Goal: Task Accomplishment & Management: Manage account settings

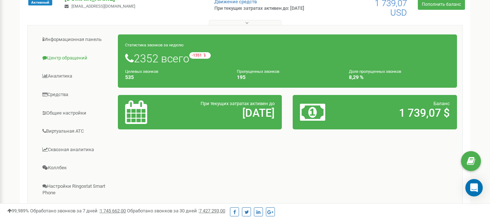
scroll to position [109, 0]
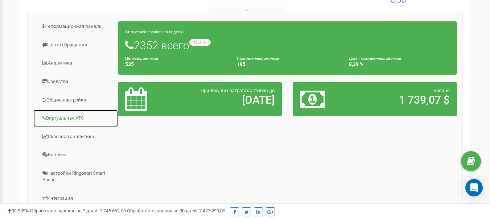
click at [68, 119] on link "Виртуальная АТС" at bounding box center [75, 119] width 85 height 18
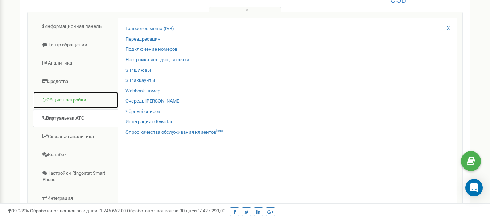
click at [63, 104] on link "Общие настройки" at bounding box center [75, 100] width 85 height 18
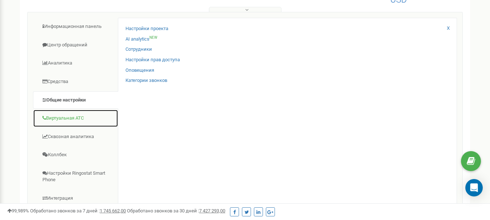
click at [58, 115] on link "Виртуальная АТС" at bounding box center [75, 119] width 85 height 18
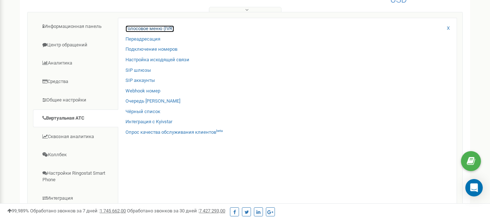
click at [147, 28] on link "Голосовое меню (IVR)" at bounding box center [149, 28] width 49 height 7
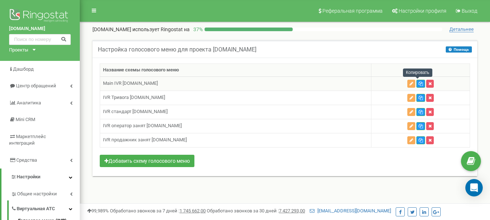
click at [418, 84] on icon "button" at bounding box center [420, 84] width 4 height 4
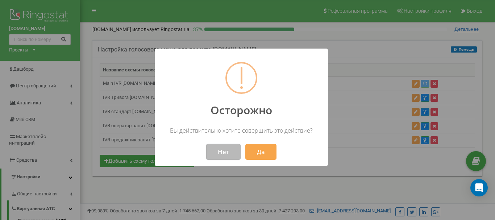
click at [218, 152] on button "Нет" at bounding box center [223, 152] width 34 height 16
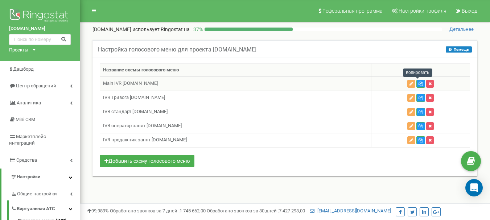
click at [418, 83] on icon "button" at bounding box center [420, 84] width 4 height 4
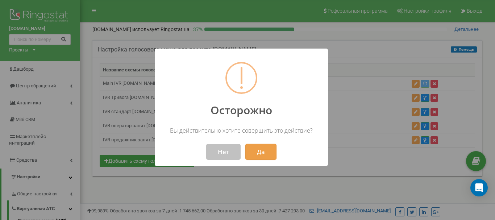
click at [263, 150] on button "Да" at bounding box center [261, 152] width 31 height 16
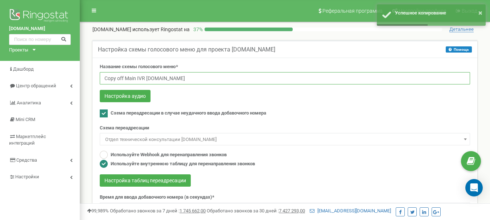
drag, startPoint x: 123, startPoint y: 78, endPoint x: 99, endPoint y: 77, distance: 24.7
click at [99, 77] on div "Название схемы голосового меню* Copy off Main IVR bel.net Настройка аудио Схема…" at bounding box center [284, 175] width 381 height 224
paste input "text"
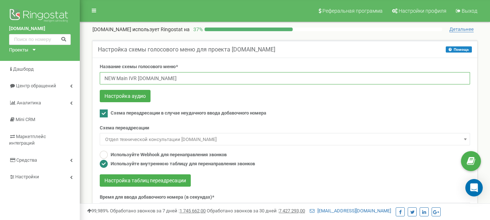
type input "NEW Main IVR bel.net"
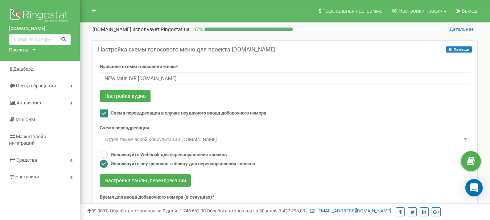
click at [160, 85] on form "Название схемы голосового меню* NEW Main IVR bel.net Настройка аудио Схема пере…" at bounding box center [285, 165] width 370 height 204
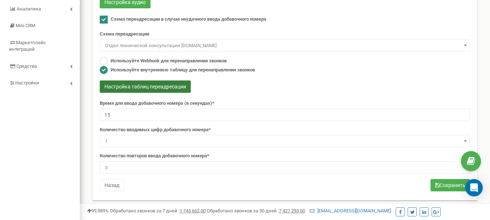
scroll to position [73, 0]
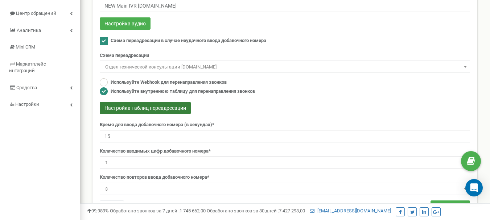
click at [155, 108] on button "Настройка таблиц переадресации" at bounding box center [145, 108] width 91 height 12
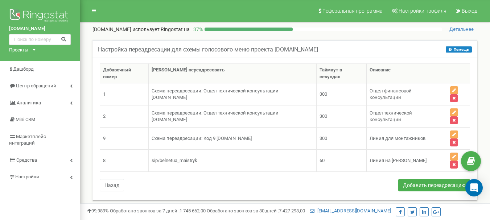
click at [99, 148] on div "Добавочный номер Куда переадресовать Таймаут в секундах Описание 1 Схема переад…" at bounding box center [284, 128] width 381 height 130
click at [111, 179] on button "Назад" at bounding box center [112, 185] width 24 height 12
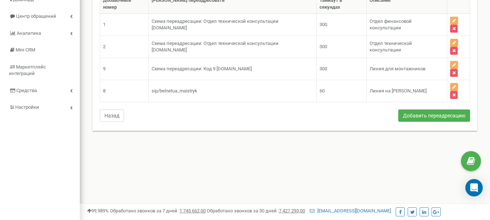
scroll to position [73, 0]
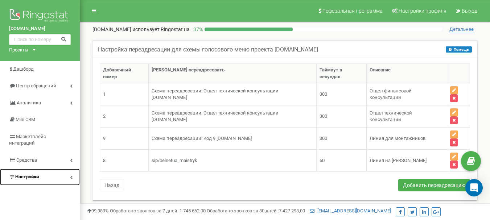
click at [57, 169] on link "Настройки" at bounding box center [40, 177] width 80 height 17
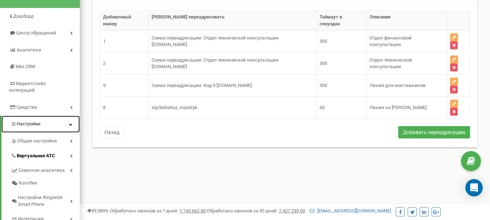
scroll to position [73, 0]
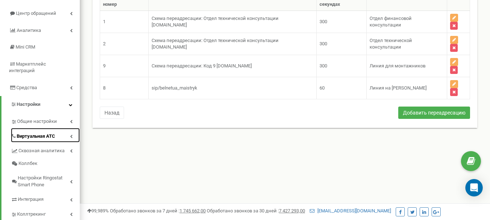
click at [42, 133] on span "Виртуальная АТС" at bounding box center [36, 136] width 38 height 7
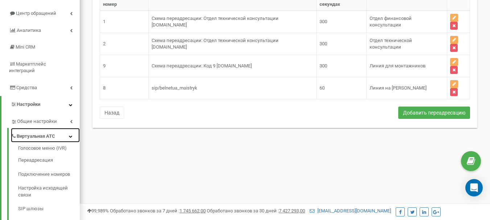
scroll to position [109, 0]
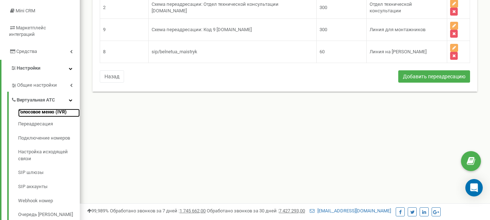
click at [46, 109] on link "Голосовое меню (IVR)" at bounding box center [49, 113] width 62 height 9
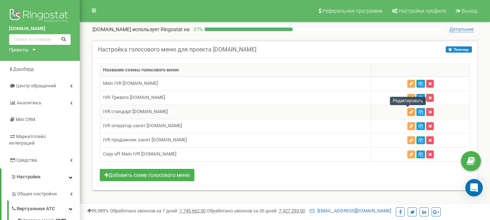
click at [409, 111] on icon "button" at bounding box center [411, 112] width 4 height 4
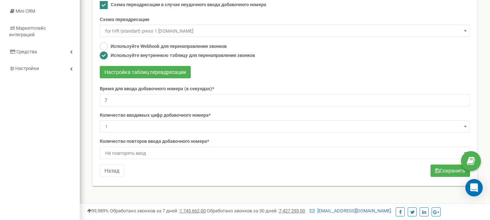
scroll to position [109, 0]
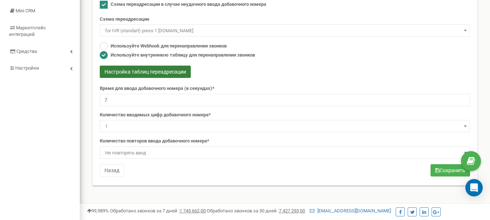
click at [162, 69] on button "Настройка таблиц переадресации" at bounding box center [145, 72] width 91 height 12
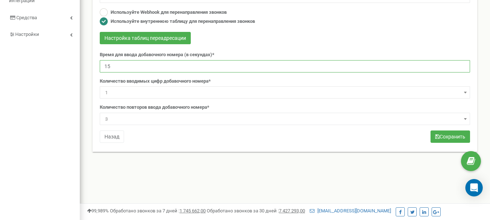
drag, startPoint x: 117, startPoint y: 64, endPoint x: 83, endPoint y: 66, distance: 34.5
click at [83, 66] on div "Реферальная программа Настройки профиля Выход bel.net.ua использует Ringostat н…" at bounding box center [285, 74] width 410 height 435
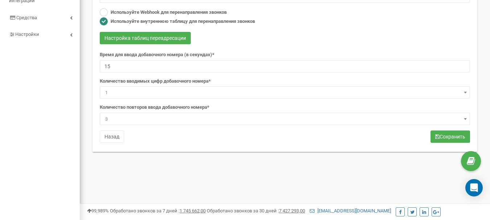
click at [111, 121] on span "3" at bounding box center [284, 119] width 365 height 10
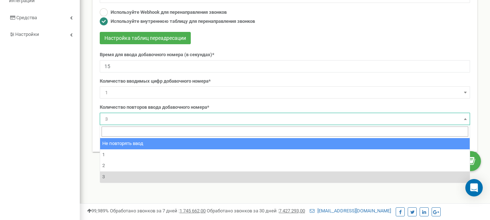
select select "0"
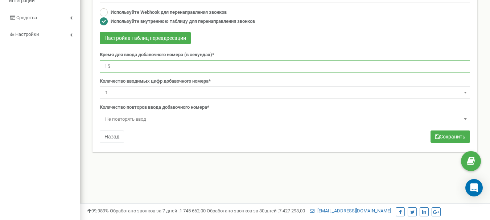
drag, startPoint x: 79, startPoint y: 68, endPoint x: 66, endPoint y: 68, distance: 13.1
click at [66, 68] on div "bel.net.ua Проекты bel.net.ua lima.net.ua Дашборд Центр обращений Аналитика Min…" at bounding box center [245, 74] width 490 height 435
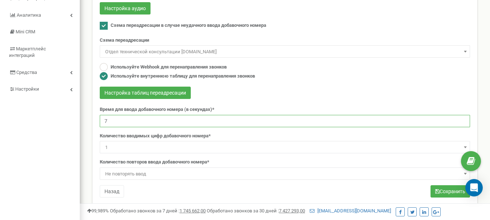
scroll to position [70, 0]
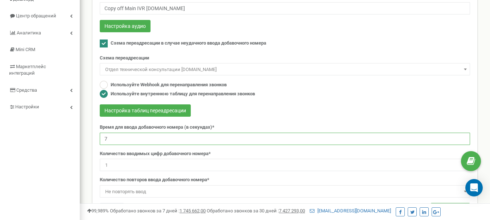
type input "7"
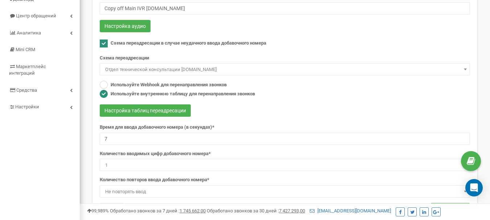
click at [190, 69] on span "Отдел технической консультации [DOMAIN_NAME]" at bounding box center [284, 70] width 365 height 10
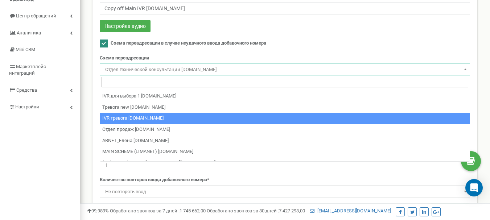
scroll to position [145, 0]
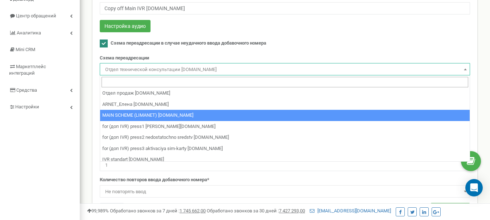
select select "226556"
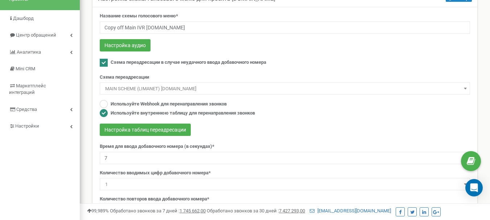
scroll to position [34, 0]
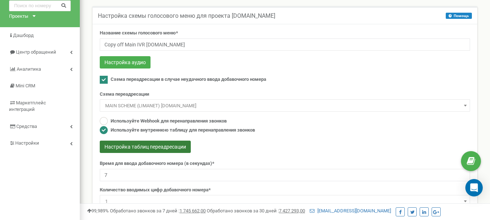
click at [155, 146] on button "Настройка таблиц переадресации" at bounding box center [145, 147] width 91 height 12
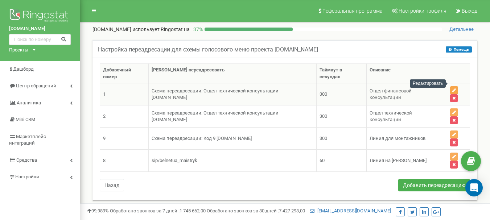
click at [452, 88] on icon "button" at bounding box center [454, 90] width 4 height 4
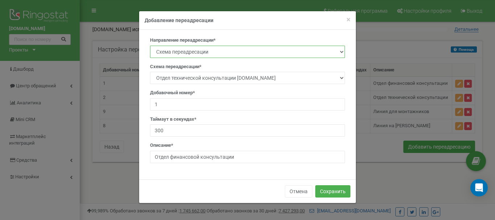
click at [216, 52] on select "SIP Номер телефона Внешний SIP Схема переадресации Схема добавочных номеров Сот…" at bounding box center [247, 52] width 195 height 12
click at [210, 79] on select "Отдел финансовой консультации [DOMAIN_NAME] Отдел технической консультации [DOM…" at bounding box center [247, 78] width 195 height 12
select select "226621"
click at [150, 72] on select "Отдел финансовой консультации [DOMAIN_NAME] Отдел технической консультации [DOM…" at bounding box center [247, 78] width 195 height 12
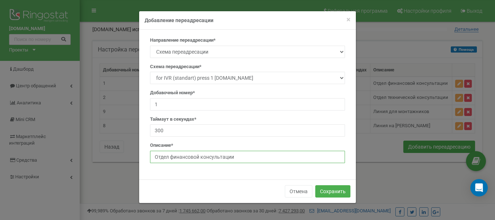
drag, startPoint x: 187, startPoint y: 160, endPoint x: 127, endPoint y: 157, distance: 60.3
click at [127, 157] on form "× Close Добавление переадресации Направление переадресации* SIP Номер телефона …" at bounding box center [247, 107] width 495 height 193
type input "1"
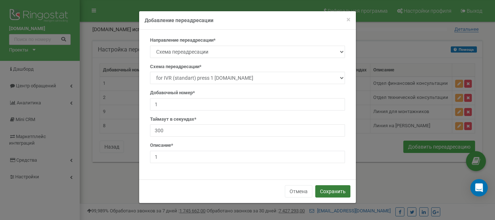
click at [327, 193] on button "Сохранить" at bounding box center [333, 191] width 35 height 12
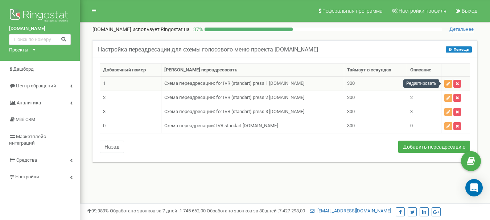
click at [446, 84] on icon "button" at bounding box center [448, 84] width 4 height 4
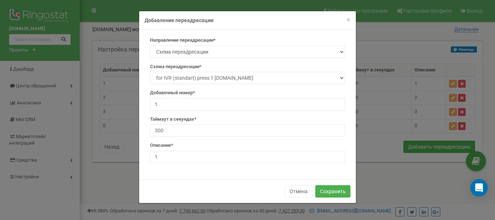
click at [386, 75] on form "× Close Добавление переадресации Направление переадресации* SIP Номер телефона …" at bounding box center [247, 107] width 495 height 193
click at [347, 20] on span "×" at bounding box center [349, 19] width 4 height 9
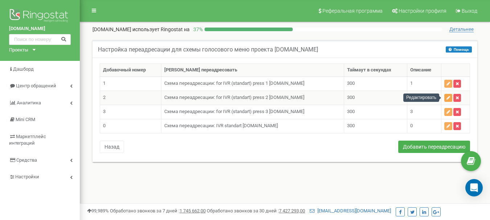
click at [446, 97] on icon "button" at bounding box center [448, 98] width 4 height 4
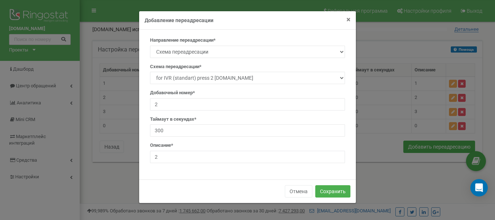
click at [347, 21] on span "×" at bounding box center [349, 19] width 4 height 9
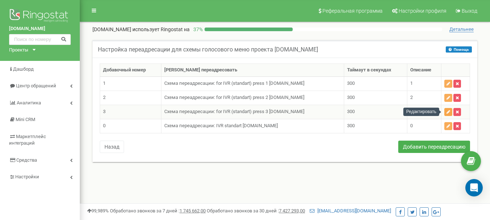
click at [447, 112] on icon "button" at bounding box center [448, 112] width 4 height 4
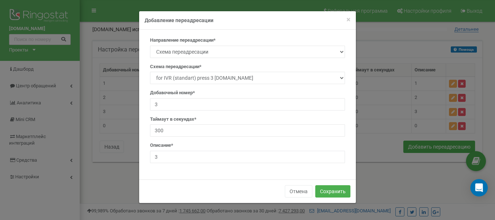
click at [379, 97] on form "× Close Добавление переадресации Направление переадресации* SIP Номер телефона …" at bounding box center [247, 107] width 495 height 193
click at [347, 20] on span "×" at bounding box center [349, 19] width 4 height 9
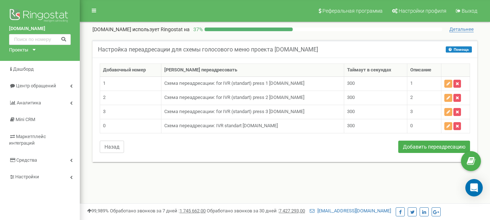
click at [110, 147] on button "Назад" at bounding box center [112, 147] width 24 height 12
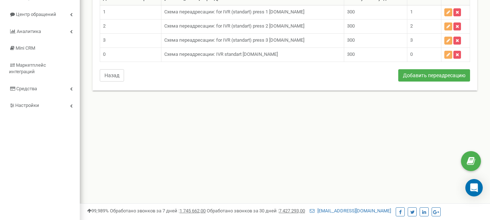
scroll to position [73, 0]
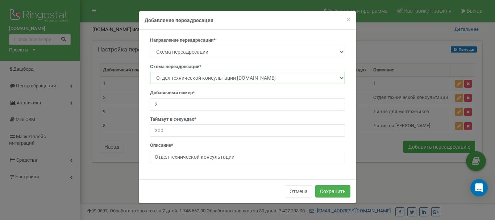
click at [199, 81] on select "Отдел финансовой консультации [DOMAIN_NAME] Отдел технической консультации [DOM…" at bounding box center [247, 78] width 195 height 12
select select "226631"
click at [150, 72] on select "Отдел финансовой консультации [DOMAIN_NAME] Отдел технической консультации [DOM…" at bounding box center [247, 78] width 195 height 12
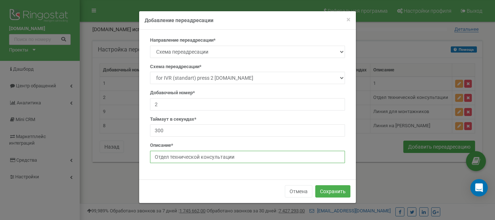
drag, startPoint x: 176, startPoint y: 160, endPoint x: 73, endPoint y: 170, distance: 102.7
click at [73, 170] on form "× Close Добавление переадресации Направление переадресации* SIP Номер телефона …" at bounding box center [247, 107] width 495 height 193
drag, startPoint x: 149, startPoint y: 154, endPoint x: 132, endPoint y: 154, distance: 17.8
click at [132, 154] on form "× Close Добавление переадресации Направление переадресации* SIP Номер телефона …" at bounding box center [247, 107] width 495 height 193
type input "2"
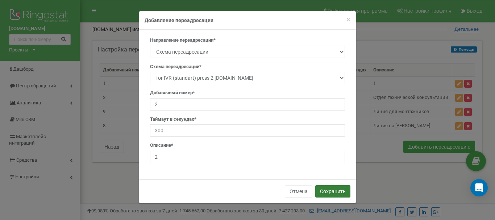
click at [334, 191] on button "Сохранить" at bounding box center [333, 191] width 35 height 12
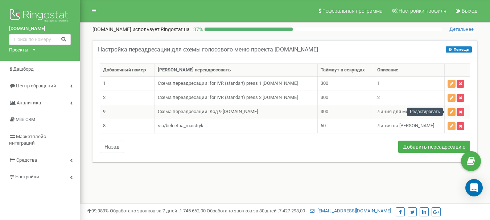
click at [450, 113] on icon "button" at bounding box center [452, 112] width 4 height 4
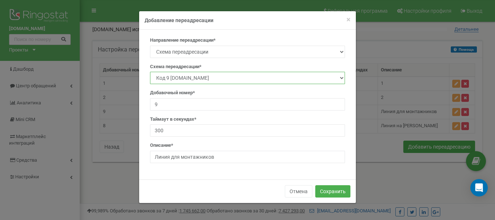
click at [190, 81] on select "Отдел финансовой консультации [DOMAIN_NAME] Отдел технической консультации [DOM…" at bounding box center [247, 78] width 195 height 12
select select "226641"
click at [150, 72] on select "Отдел финансовой консультации [DOMAIN_NAME] Отдел технической консультации [DOM…" at bounding box center [247, 78] width 195 height 12
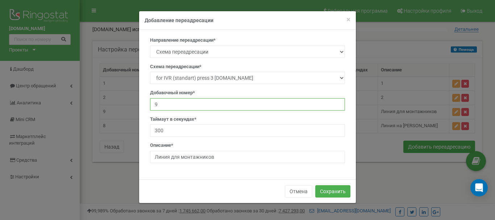
drag, startPoint x: 161, startPoint y: 106, endPoint x: 132, endPoint y: 106, distance: 28.6
click at [132, 106] on form "× Close Добавление переадресации Направление переадресации* SIP Номер телефона …" at bounding box center [247, 107] width 495 height 193
type input "3"
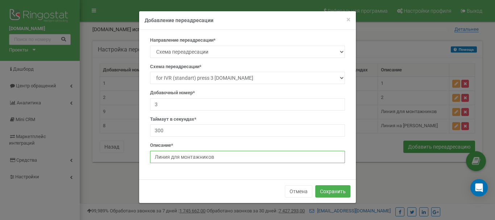
click at [181, 155] on input "Линия для монтажников" at bounding box center [247, 157] width 195 height 12
drag, startPoint x: 205, startPoint y: 159, endPoint x: 124, endPoint y: 156, distance: 81.3
click at [124, 156] on form "× Close Добавление переадресации Направление переадресации* SIP Номер телефона …" at bounding box center [247, 107] width 495 height 193
drag, startPoint x: 151, startPoint y: 157, endPoint x: 137, endPoint y: 157, distance: 14.5
click at [137, 157] on form "× Close Добавление переадресации Направление переадресации* SIP Номер телефона …" at bounding box center [247, 107] width 495 height 193
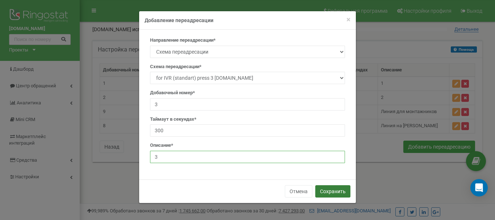
type input "3"
click at [339, 189] on button "Сохранить" at bounding box center [333, 191] width 35 height 12
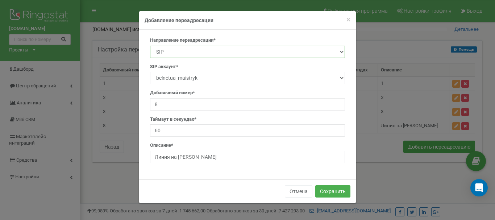
click at [180, 53] on select "SIP Номер телефона Внешний SIP Схема переадресации Схема добавочных номеров Сот…" at bounding box center [247, 52] width 195 height 12
select select "BranchId"
click at [150, 46] on select "SIP Номер телефона Внешний SIP Схема переадресации Схема добавочных номеров Сот…" at bounding box center [247, 52] width 195 height 12
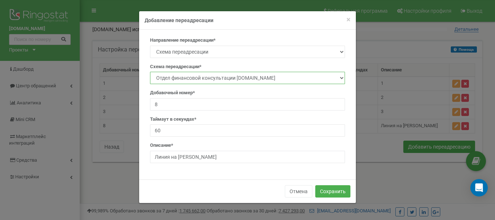
click at [180, 79] on select "Отдел финансовой консультации [DOMAIN_NAME] Отдел технической консультации [DOM…" at bounding box center [247, 78] width 195 height 12
click at [225, 83] on select "Отдел финансовой консультации [DOMAIN_NAME] Отдел технической консультации [DOM…" at bounding box center [247, 78] width 195 height 12
select select "226576"
click at [150, 72] on select "Отдел финансовой консультации [DOMAIN_NAME] Отдел технической консультации [DOM…" at bounding box center [247, 78] width 195 height 12
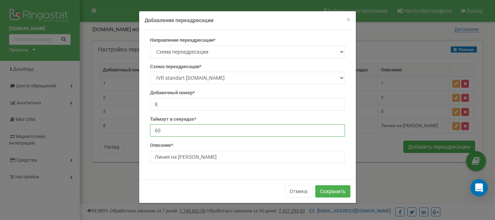
drag, startPoint x: 169, startPoint y: 131, endPoint x: 122, endPoint y: 130, distance: 47.2
click at [122, 130] on form "× Close Добавление переадресации Направление переадресации* SIP Номер телефона …" at bounding box center [247, 107] width 495 height 193
type input "300"
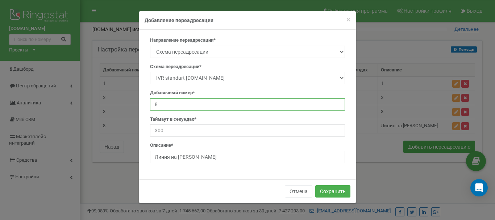
drag, startPoint x: 172, startPoint y: 106, endPoint x: 125, endPoint y: 106, distance: 46.4
click at [125, 106] on form "× Close Добавление переадресации Направление переадресации* SIP Номер телефона …" at bounding box center [247, 107] width 495 height 193
type input "0"
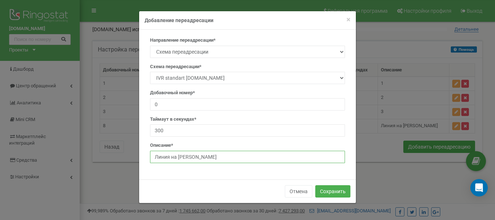
drag, startPoint x: 209, startPoint y: 158, endPoint x: 98, endPoint y: 156, distance: 111.0
click at [98, 156] on form "× Close Добавление переадресации Направление переадресации* SIP Номер телефона …" at bounding box center [247, 107] width 495 height 193
type input "0"
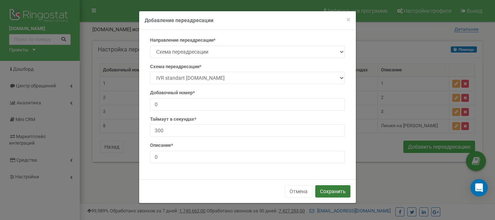
click at [343, 191] on button "Сохранить" at bounding box center [333, 191] width 35 height 12
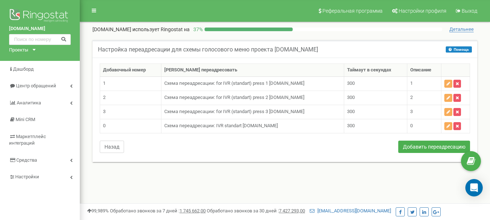
click at [111, 144] on button "Назад" at bounding box center [112, 147] width 24 height 12
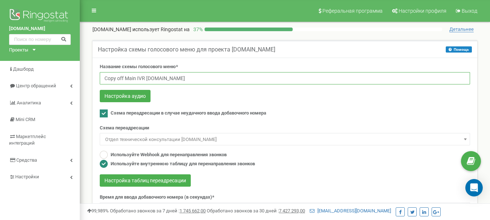
drag, startPoint x: 124, startPoint y: 76, endPoint x: 84, endPoint y: 76, distance: 39.5
click at [84, 76] on div "Реферальная программа Настройки профиля Выход bel.net.ua использует Ringostat н…" at bounding box center [285, 217] width 410 height 435
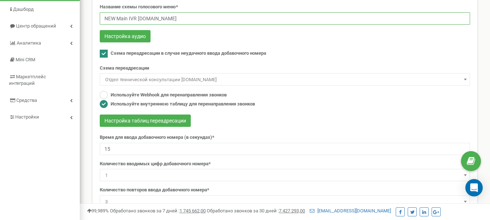
scroll to position [73, 0]
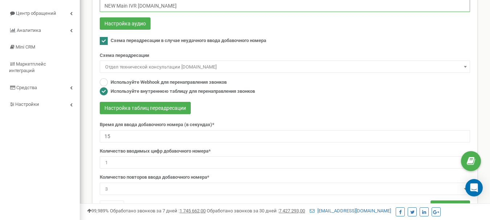
type input "NEW Main IVR bel.net"
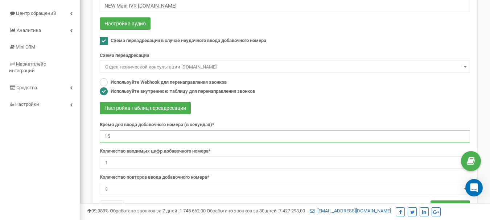
drag, startPoint x: 55, startPoint y: 140, endPoint x: 50, endPoint y: 138, distance: 4.6
click at [51, 139] on div "bel.net.ua Проекты bel.net.ua lima.net.ua Дашборд Центр обращений Аналитика Min…" at bounding box center [245, 144] width 490 height 435
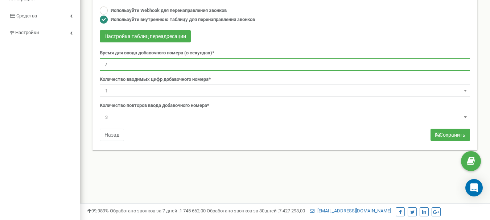
scroll to position [145, 0]
type input "7"
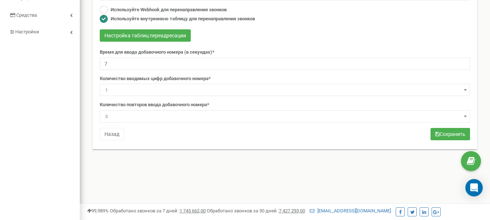
click at [117, 122] on body at bounding box center [245, 72] width 490 height 435
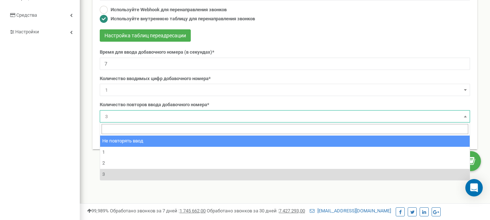
select select "0"
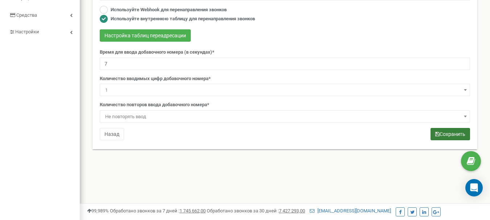
click at [450, 130] on button "Сохранить" at bounding box center [450, 134] width 40 height 12
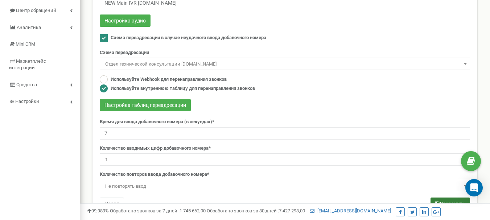
scroll to position [73, 0]
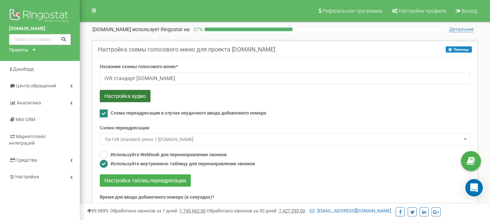
click at [117, 95] on button "Настройка аудио" at bounding box center [125, 96] width 51 height 12
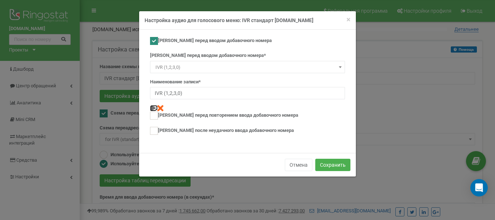
click at [152, 106] on img at bounding box center [153, 108] width 6 height 6
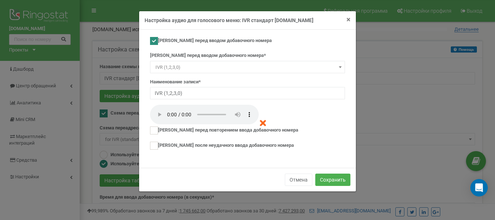
click at [349, 19] on span "×" at bounding box center [349, 19] width 4 height 9
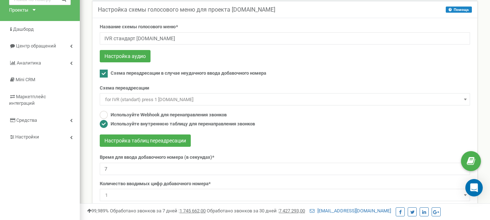
scroll to position [36, 0]
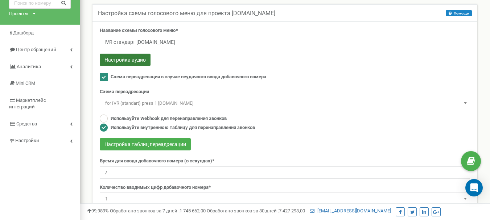
click at [123, 56] on button "Настройка аудио" at bounding box center [125, 60] width 51 height 12
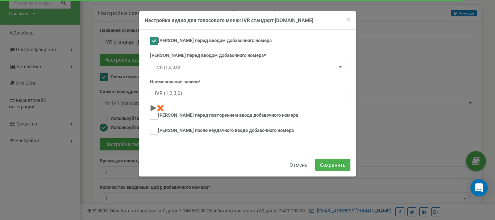
click at [396, 45] on div "× Close Настройка аудио для голосового меню: IVR стандарт [DOMAIN_NAME] Аудио п…" at bounding box center [247, 110] width 495 height 220
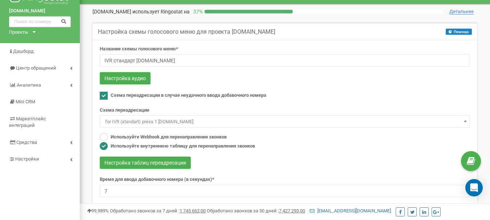
scroll to position [0, 0]
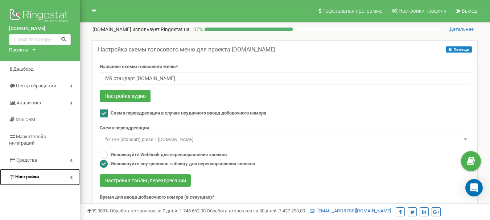
click at [62, 169] on link "Настройки" at bounding box center [40, 177] width 80 height 17
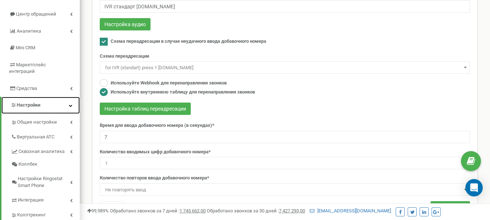
scroll to position [73, 0]
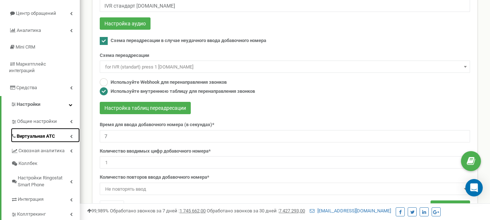
click at [70, 135] on icon at bounding box center [71, 137] width 3 height 4
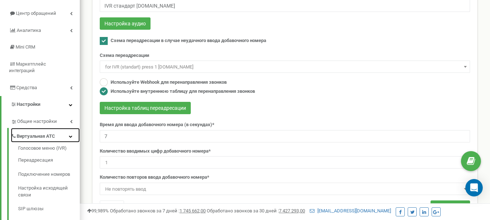
click at [70, 135] on icon at bounding box center [71, 137] width 4 height 4
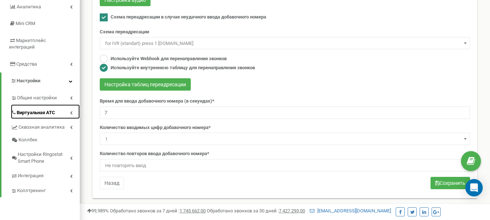
scroll to position [109, 0]
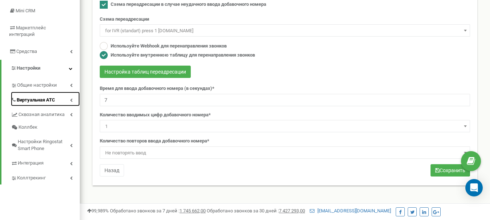
click at [67, 92] on link "Виртуальная АТС" at bounding box center [45, 99] width 69 height 15
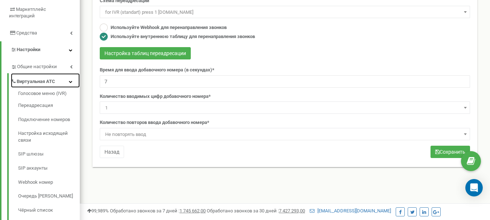
scroll to position [145, 0]
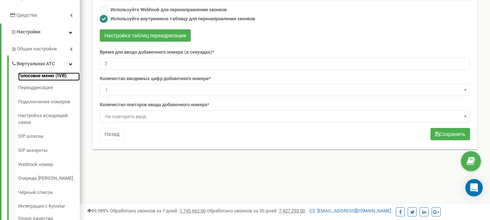
click at [42, 73] on link "Голосовое меню (IVR)" at bounding box center [49, 77] width 62 height 9
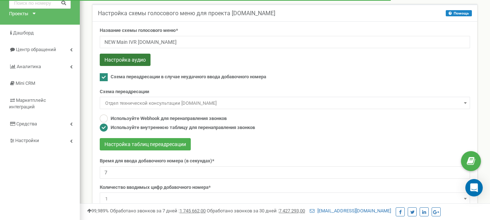
click at [122, 60] on button "Настройка аудио" at bounding box center [125, 60] width 51 height 12
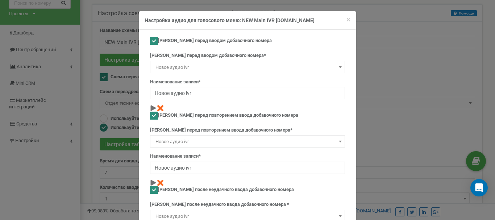
click at [194, 64] on span "Новое аудио ivr" at bounding box center [248, 67] width 190 height 10
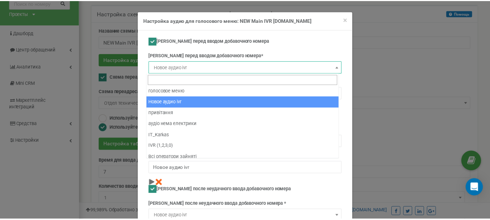
scroll to position [16, 0]
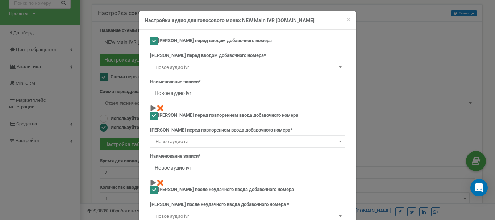
click at [296, 44] on div "[PERSON_NAME] перед вводом добавочного номера" at bounding box center [247, 42] width 195 height 10
click at [347, 19] on span "×" at bounding box center [349, 19] width 4 height 9
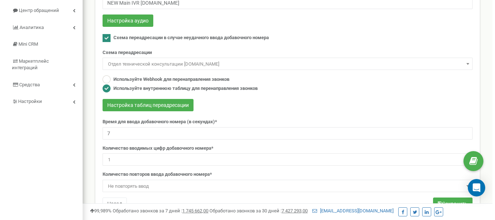
scroll to position [36, 0]
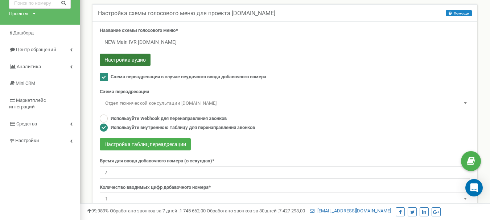
click at [132, 62] on button "Настройка аудио" at bounding box center [125, 60] width 51 height 12
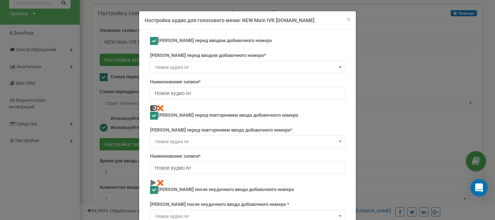
click at [150, 107] on img at bounding box center [153, 108] width 6 height 6
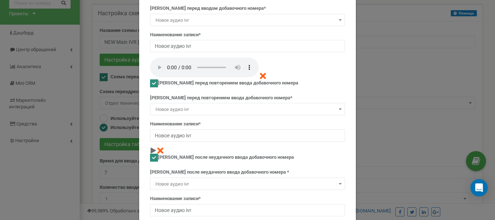
scroll to position [65, 0]
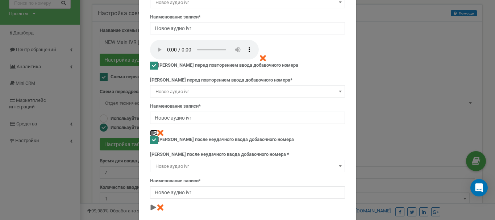
click at [150, 130] on img at bounding box center [153, 133] width 6 height 6
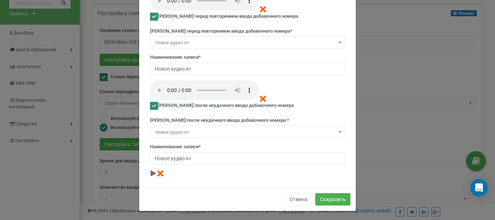
scroll to position [116, 0]
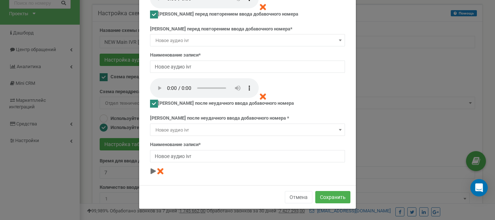
click at [146, 174] on div "Аудио перед вводом добавочного номера Аудио перед вводом добавочного номера* Но…" at bounding box center [248, 47] width 206 height 253
click at [150, 170] on img at bounding box center [153, 171] width 6 height 6
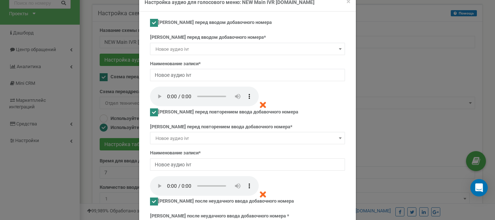
scroll to position [0, 0]
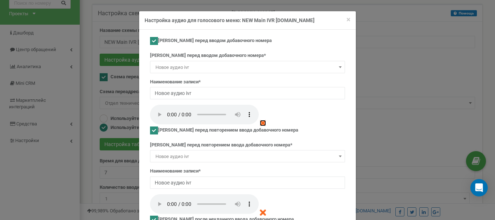
click at [260, 122] on img at bounding box center [263, 123] width 6 height 6
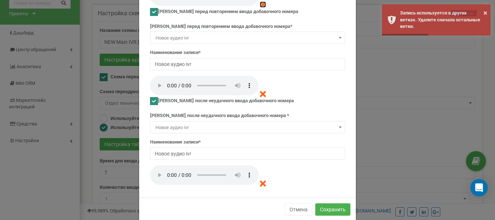
scroll to position [131, 0]
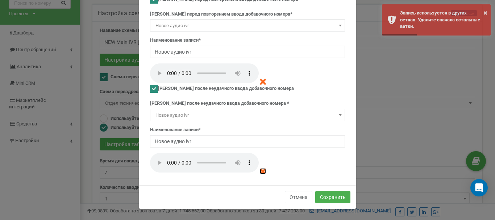
click at [261, 171] on img at bounding box center [263, 171] width 6 height 6
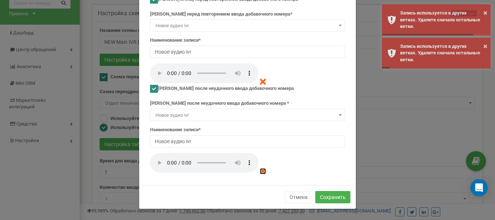
click at [150, 87] on ins at bounding box center [154, 89] width 8 height 8
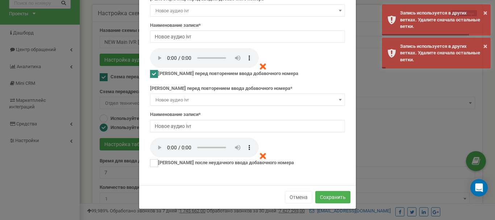
checkbox input "false"
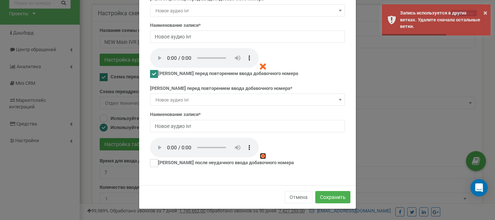
click at [260, 155] on img at bounding box center [263, 156] width 6 height 6
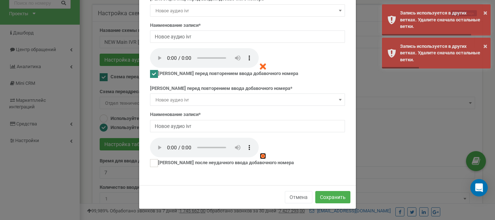
click at [150, 75] on ins at bounding box center [154, 74] width 8 height 8
checkbox input "false"
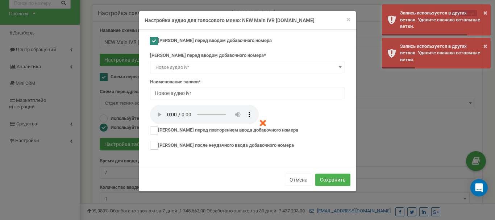
scroll to position [0, 0]
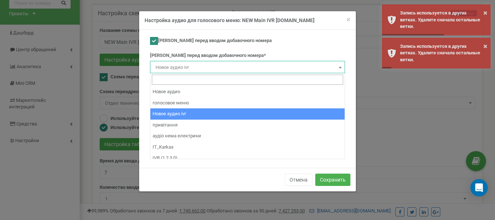
click at [196, 65] on span "Новое аудио ivr" at bounding box center [248, 67] width 190 height 10
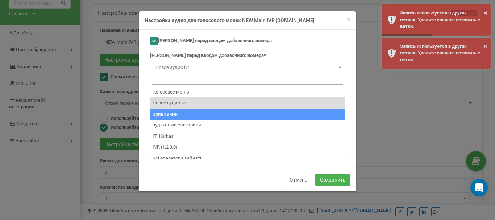
scroll to position [16, 0]
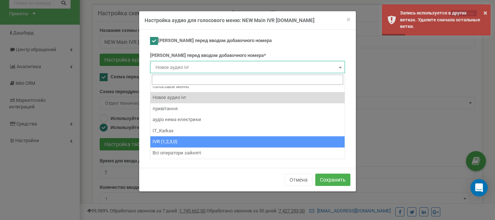
select select "11116"
type input "IVR (1,2,3,0)"
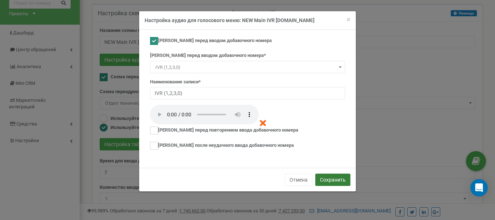
click at [332, 177] on button "Сохранить" at bounding box center [333, 180] width 35 height 12
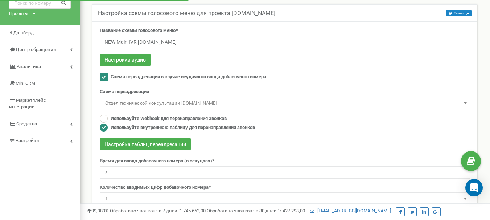
drag, startPoint x: 0, startPoint y: 0, endPoint x: 157, endPoint y: 104, distance: 188.9
click at [157, 104] on span "Отдел технической консультации [DOMAIN_NAME]" at bounding box center [284, 103] width 365 height 10
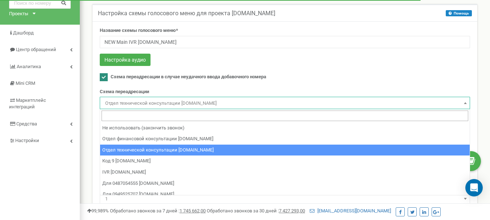
click at [172, 84] on form "Название схемы голосового меню* NEW Main IVR [DOMAIN_NAME] Настройка аудио Схем…" at bounding box center [285, 129] width 370 height 204
click at [163, 101] on span "Отдел технической консультации [DOMAIN_NAME]" at bounding box center [284, 103] width 365 height 10
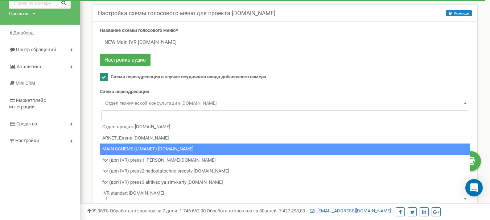
scroll to position [181, 0]
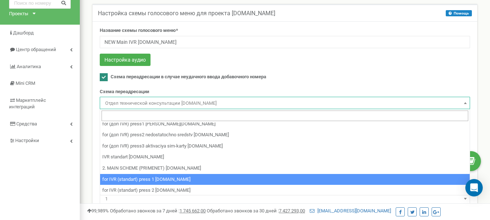
select select "226621"
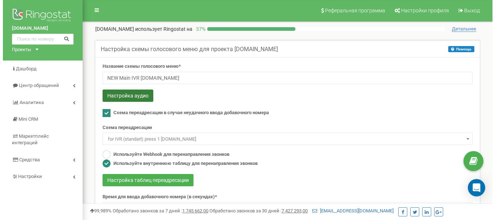
scroll to position [0, 0]
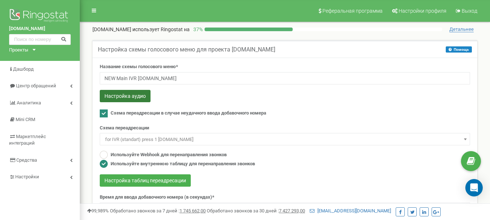
click at [134, 93] on button "Настройка аудио" at bounding box center [125, 96] width 51 height 12
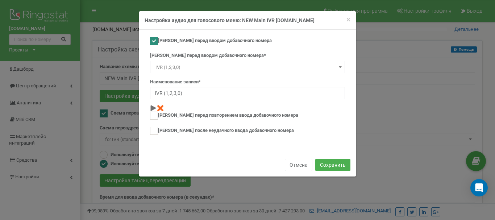
click at [372, 128] on div "× Close Настройка аудио для голосового меню: NEW Main IVR [DOMAIN_NAME] Аудио п…" at bounding box center [247, 110] width 495 height 220
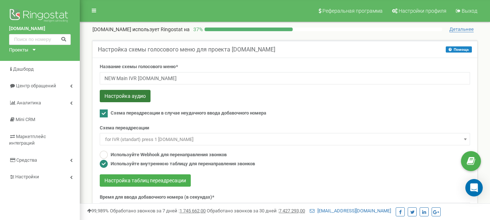
click at [115, 96] on button "Настройка аудио" at bounding box center [125, 96] width 51 height 12
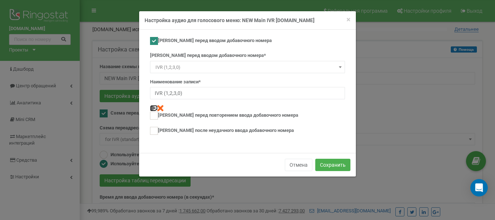
click at [152, 110] on img at bounding box center [153, 108] width 6 height 6
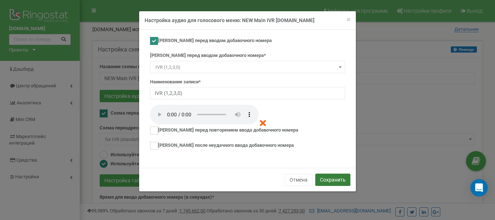
click at [334, 179] on button "Сохранить" at bounding box center [333, 180] width 35 height 12
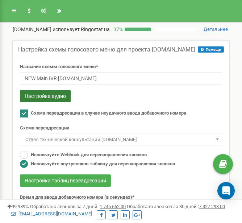
click at [50, 95] on button "Настройка аудио" at bounding box center [45, 96] width 51 height 12
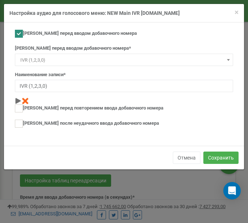
click at [123, 180] on div "× Close Настройка аудио для голосового меню: NEW Main IVR [DOMAIN_NAME] Аудио п…" at bounding box center [124, 111] width 248 height 223
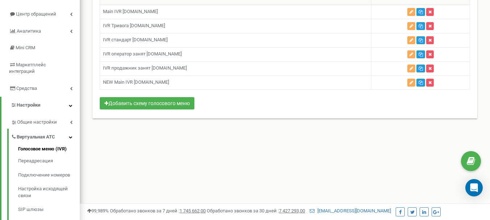
scroll to position [73, 0]
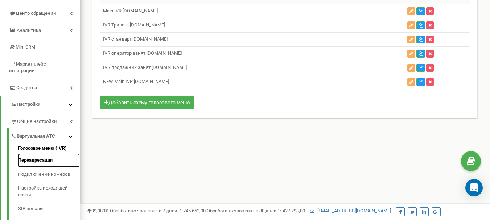
click at [47, 153] on link "Переадресация" at bounding box center [49, 160] width 62 height 14
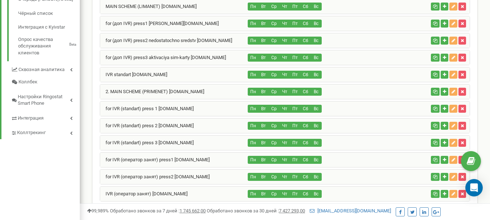
scroll to position [288, 0]
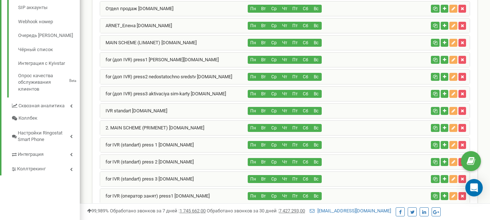
click at [195, 44] on div "MAIN SCHEME (LIMANET) [DOMAIN_NAME]" at bounding box center [174, 43] width 148 height 15
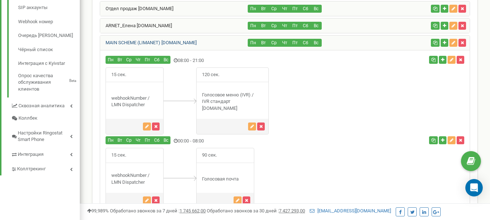
click at [169, 41] on link "MAIN SCHEME (LIMANET) [DOMAIN_NAME]" at bounding box center [148, 42] width 96 height 5
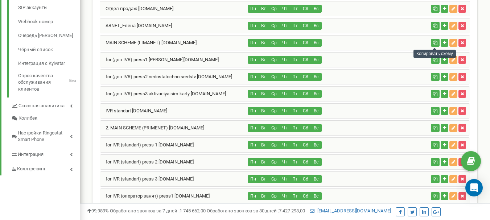
click at [433, 41] on icon "button" at bounding box center [435, 43] width 4 height 4
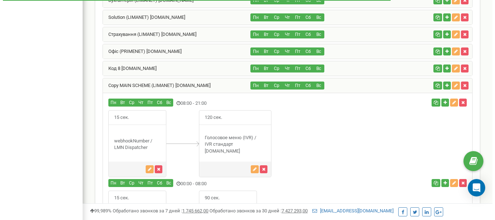
scroll to position [574, 0]
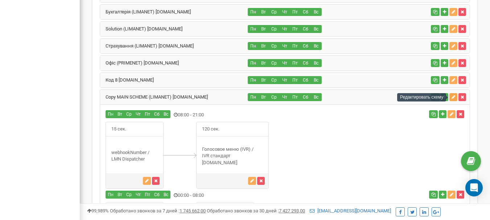
click at [452, 98] on icon "button" at bounding box center [453, 97] width 4 height 4
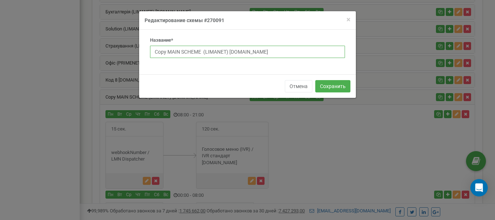
drag, startPoint x: 169, startPoint y: 53, endPoint x: 124, endPoint y: 57, distance: 44.8
click at [124, 57] on div "× Close Редактирование схемы #270091 Название* Copy MAIN SCHEME (LIMANET) lima.…" at bounding box center [247, 110] width 495 height 220
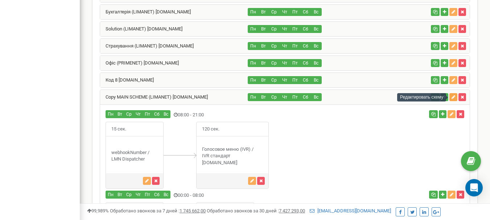
click at [453, 98] on icon "button" at bounding box center [453, 97] width 4 height 4
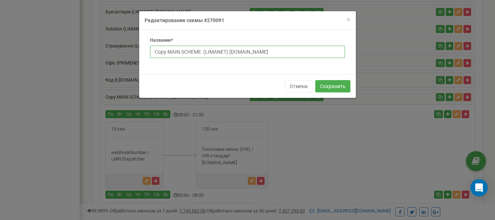
drag, startPoint x: 168, startPoint y: 53, endPoint x: 149, endPoint y: 53, distance: 18.9
click at [149, 53] on div "Название* Copy MAIN SCHEME (LIMANET) lima.net" at bounding box center [248, 50] width 206 height 26
drag, startPoint x: 193, startPoint y: 51, endPoint x: 216, endPoint y: 51, distance: 23.2
click at [216, 51] on input "MAIN SCHEME (LIMANET) lima.net" at bounding box center [247, 52] width 195 height 12
click at [215, 52] on input "MAIN SCHEME (LIMANET) lima.net" at bounding box center [247, 52] width 195 height 12
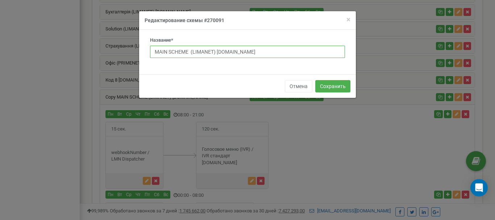
click at [215, 52] on input "MAIN SCHEME (LIMANET) [DOMAIN_NAME]" at bounding box center [247, 52] width 195 height 12
drag, startPoint x: 214, startPoint y: 52, endPoint x: 193, endPoint y: 50, distance: 21.5
click at [193, 50] on input "MAIN SCHEME (LIMANET) [DOMAIN_NAME]" at bounding box center [247, 52] width 195 height 12
click at [191, 50] on input "MAIN SCHEME (BELNET) lima.net" at bounding box center [247, 52] width 195 height 12
type input "MAIN SCHEME (BELNET) [DOMAIN_NAME]"
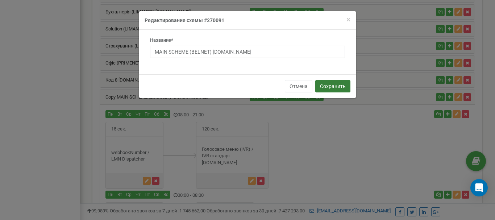
click at [341, 82] on button "Сохранить" at bounding box center [333, 86] width 35 height 12
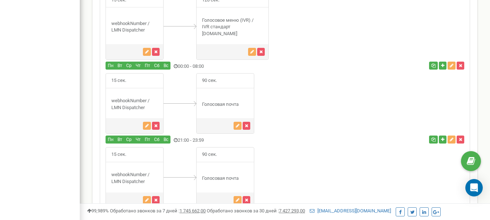
scroll to position [631, 0]
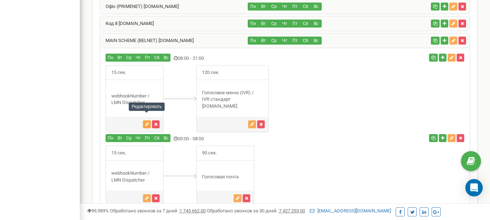
click at [146, 122] on icon "button" at bounding box center [147, 124] width 4 height 4
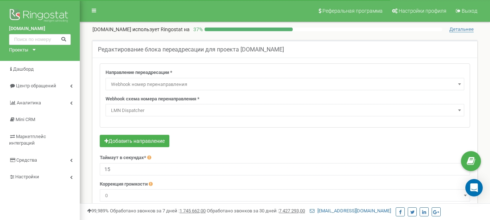
select select "webhookNumber"
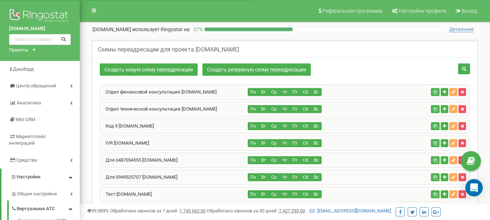
scroll to position [523, 0]
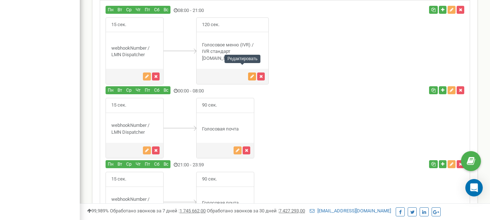
click at [250, 74] on icon "button" at bounding box center [252, 76] width 4 height 4
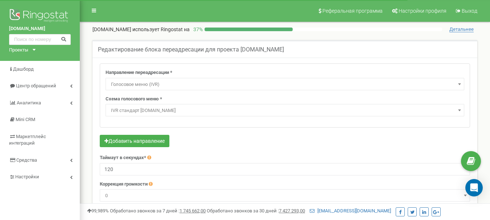
select select "addNumber"
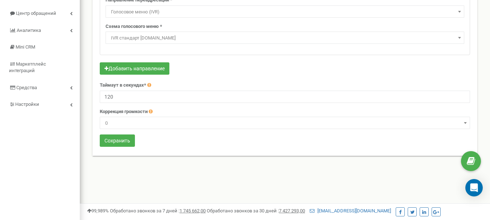
click at [180, 36] on span "IVR стандарт [DOMAIN_NAME]" at bounding box center [285, 38] width 354 height 10
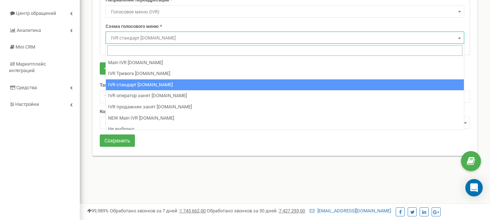
click at [180, 36] on span "IVR стандарт [DOMAIN_NAME]" at bounding box center [285, 38] width 354 height 10
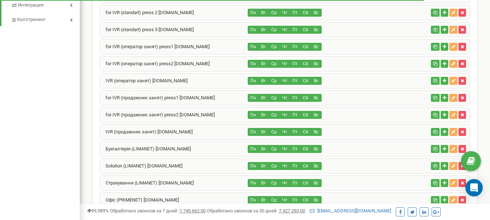
scroll to position [503, 0]
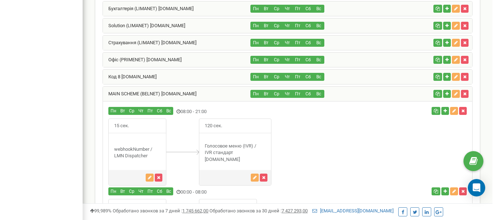
scroll to position [570, 0]
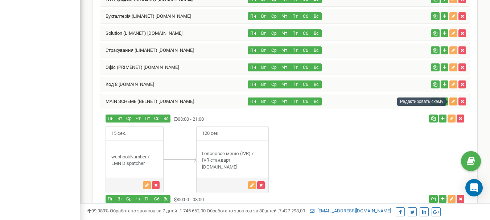
click at [451, 102] on icon "button" at bounding box center [453, 101] width 4 height 4
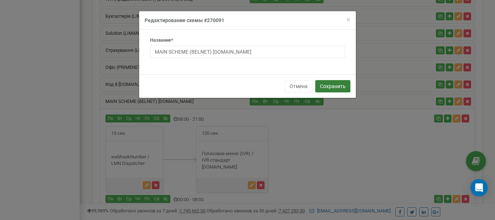
click at [332, 85] on button "Сохранить" at bounding box center [333, 86] width 35 height 12
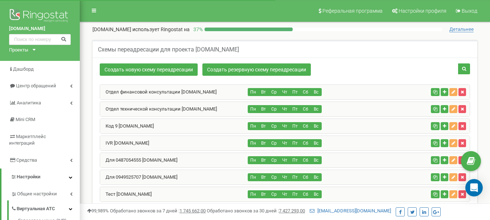
scroll to position [181, 0]
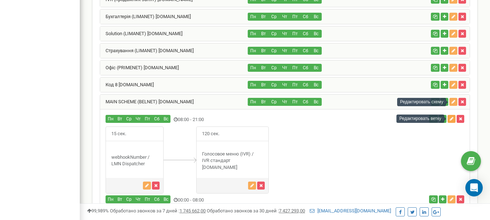
click at [450, 121] on icon "button" at bounding box center [452, 119] width 4 height 4
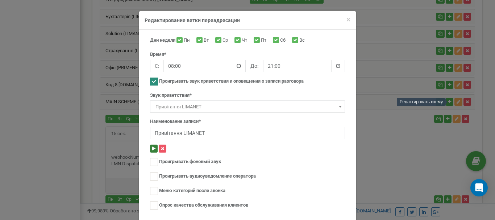
click at [152, 149] on icon at bounding box center [153, 149] width 3 height 4
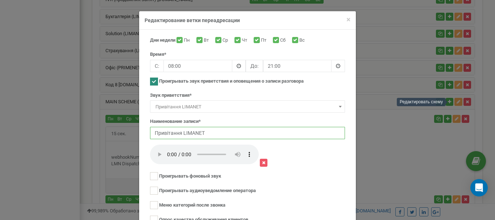
click at [208, 130] on input "Привітання LIMANET" at bounding box center [247, 133] width 195 height 12
drag, startPoint x: 203, startPoint y: 130, endPoint x: 181, endPoint y: 131, distance: 21.8
click at [181, 131] on input "Привітання LIMANET" at bounding box center [247, 133] width 195 height 12
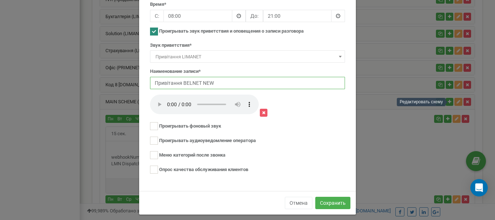
scroll to position [56, 0]
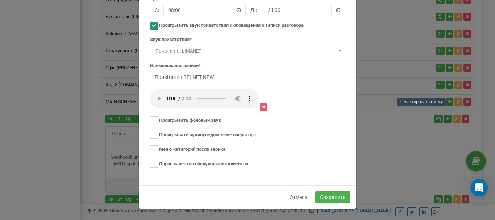
type input "Привітання BELNET NEW"
click at [213, 45] on span "Привітання LIMANET" at bounding box center [247, 51] width 195 height 12
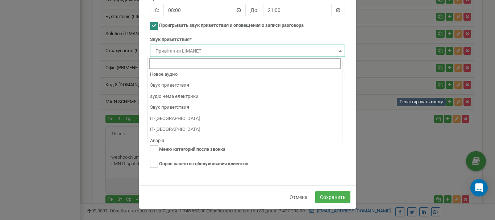
scroll to position [0, 0]
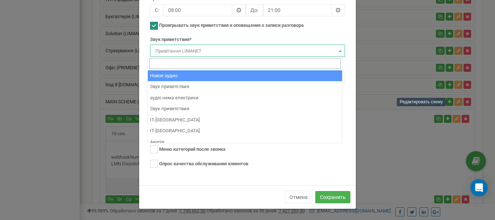
select select "nan"
type input "Звук приветствия"
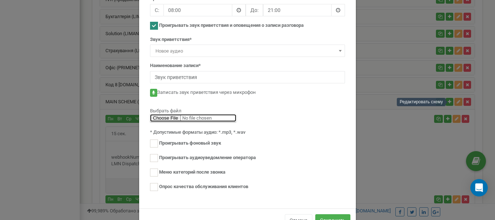
click at [172, 117] on input "file" at bounding box center [193, 118] width 86 height 8
type input "C:\fakepath\ivr belnet new.mp3"
click at [231, 76] on input "Звук приветствия" at bounding box center [247, 77] width 195 height 12
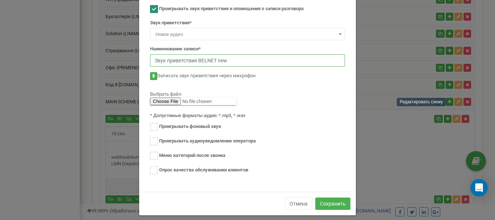
scroll to position [79, 0]
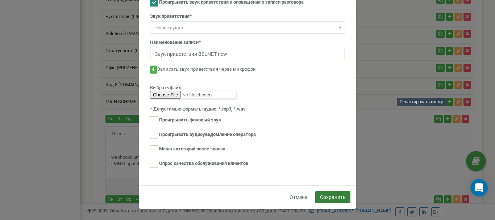
type input "Звук приветствия BELNET new"
click at [329, 195] on button "Сохранить" at bounding box center [333, 197] width 35 height 12
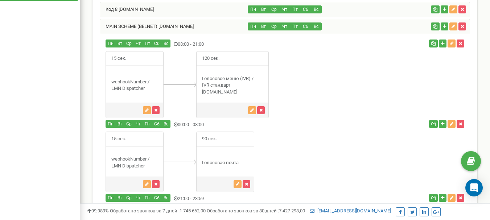
scroll to position [647, 0]
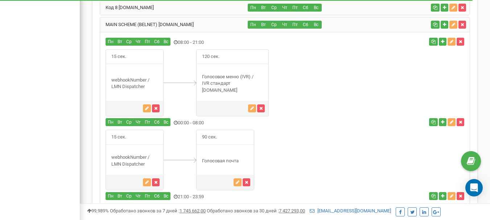
click at [215, 25] on div "MAIN SCHEME (BELNET) [DOMAIN_NAME]" at bounding box center [174, 24] width 148 height 15
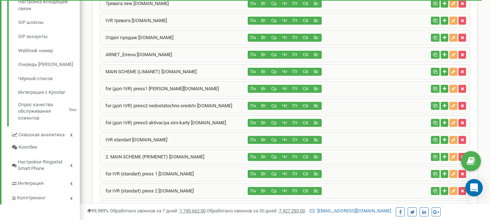
scroll to position [160, 0]
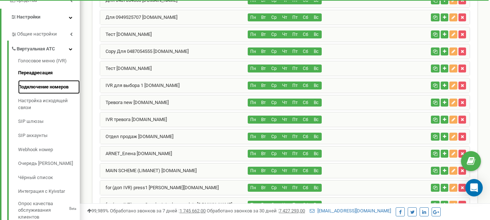
click at [37, 80] on link "Подключение номеров" at bounding box center [49, 87] width 62 height 14
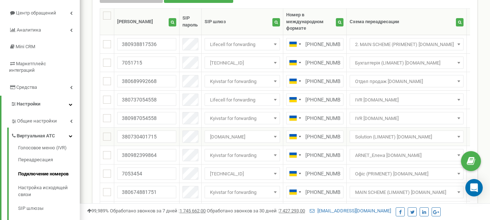
scroll to position [73, 0]
click at [389, 83] on span "Отдел продаж [DOMAIN_NAME]" at bounding box center [406, 82] width 109 height 10
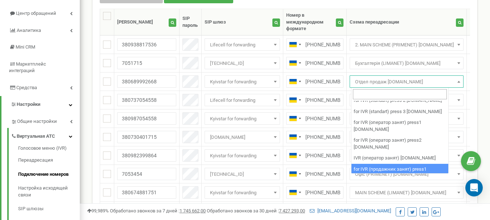
scroll to position [367, 0]
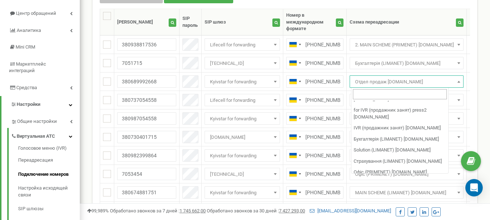
select select "270091"
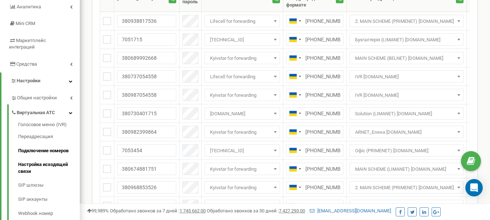
scroll to position [109, 0]
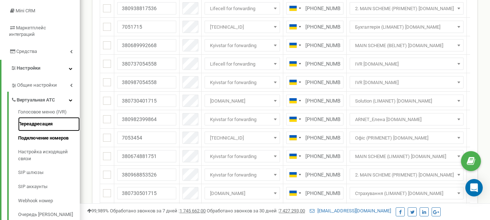
click at [40, 117] on link "Переадресация" at bounding box center [49, 124] width 62 height 14
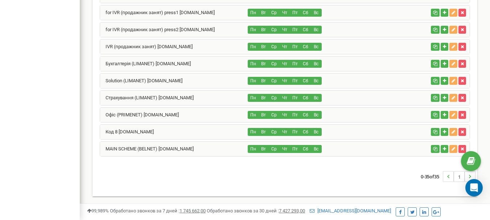
scroll to position [523, 0]
click at [155, 151] on link "MAIN SCHEME (BELNET) lima.net" at bounding box center [147, 148] width 94 height 5
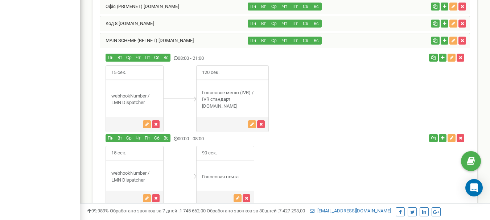
scroll to position [631, 0]
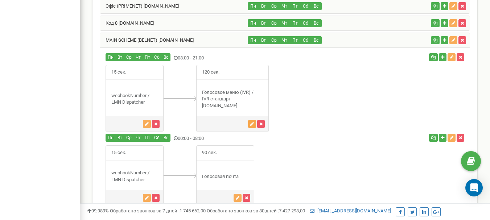
click at [250, 122] on icon "button" at bounding box center [252, 124] width 4 height 4
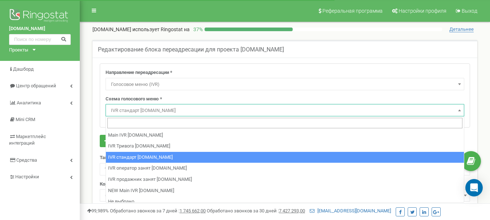
select select "addNumber"
click at [142, 110] on span "IVR стандарт [DOMAIN_NAME]" at bounding box center [285, 111] width 354 height 10
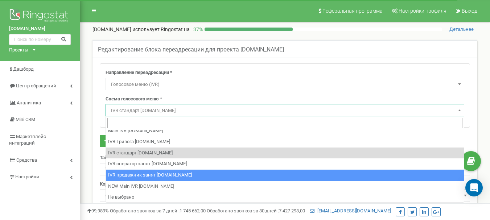
scroll to position [5, 0]
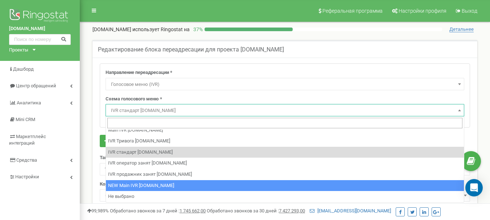
select select "29816"
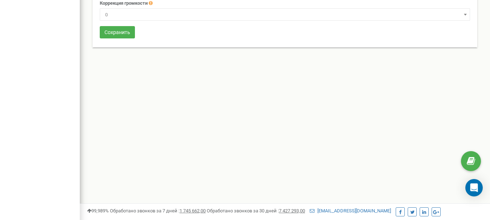
scroll to position [181, 0]
click at [106, 35] on button "Сохранить" at bounding box center [117, 32] width 35 height 12
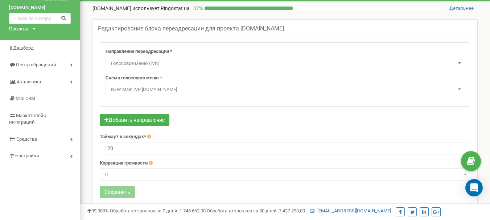
scroll to position [0, 0]
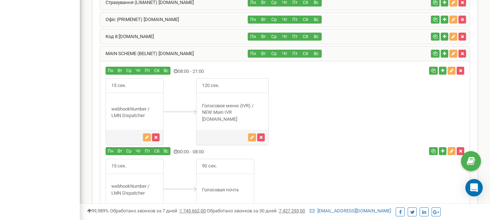
scroll to position [611, 0]
